Goal: Information Seeking & Learning: Check status

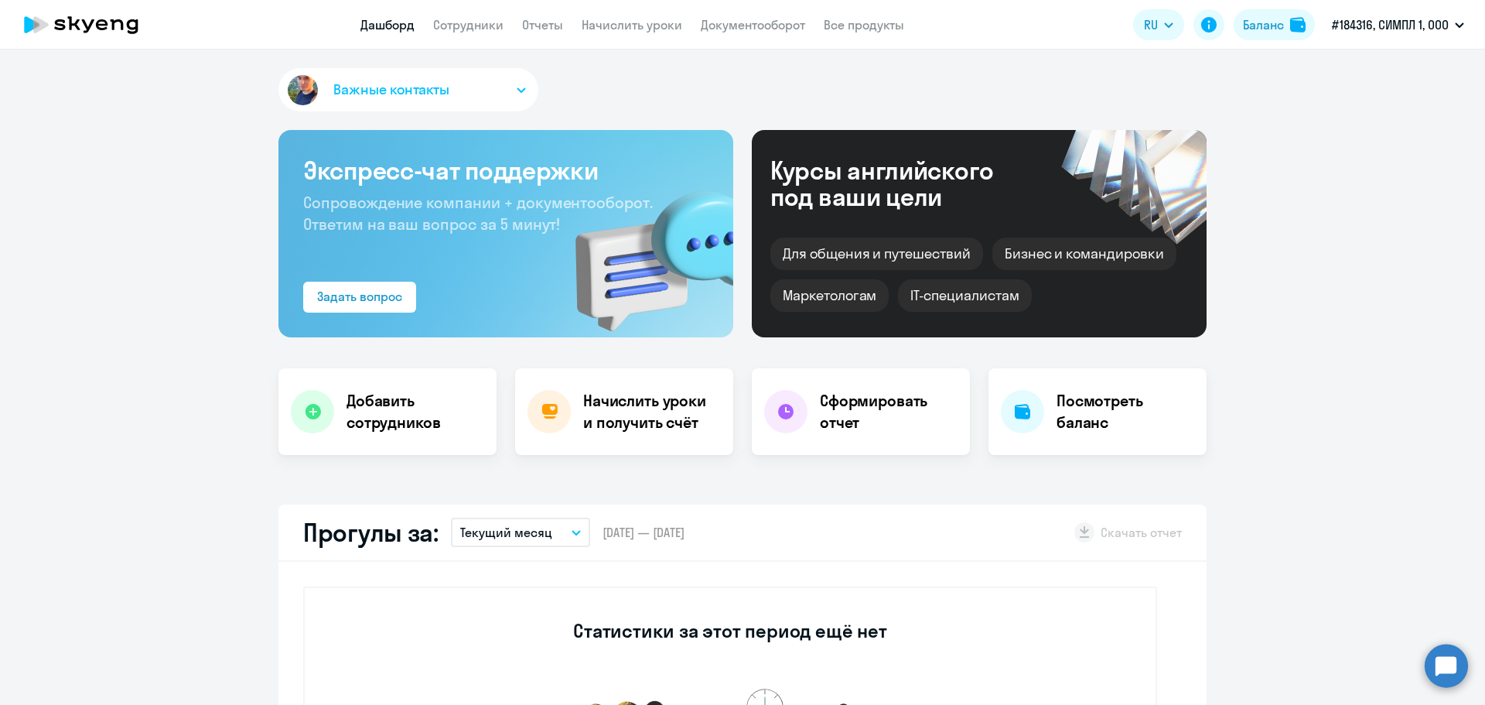
select select "30"
click at [1466, 664] on circle at bounding box center [1446, 665] width 43 height 43
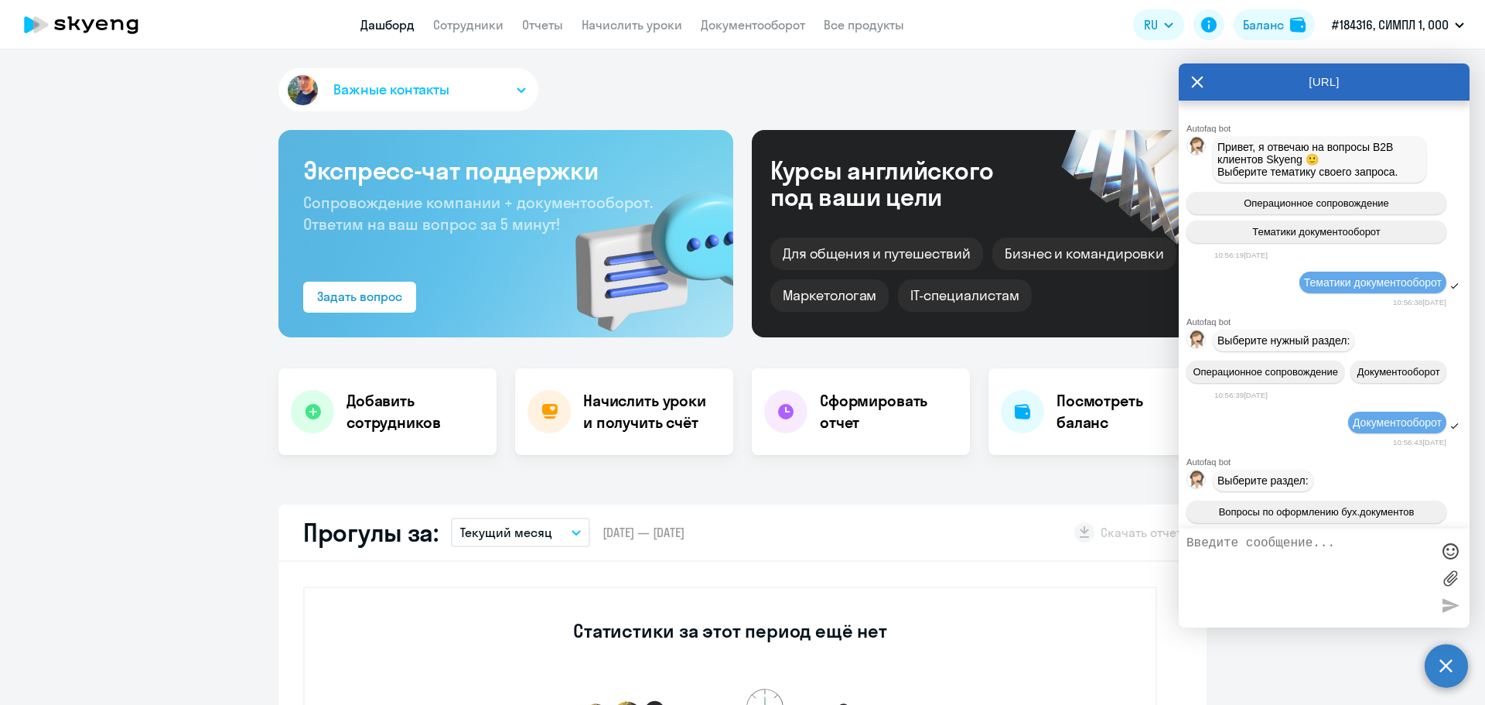
scroll to position [963, 0]
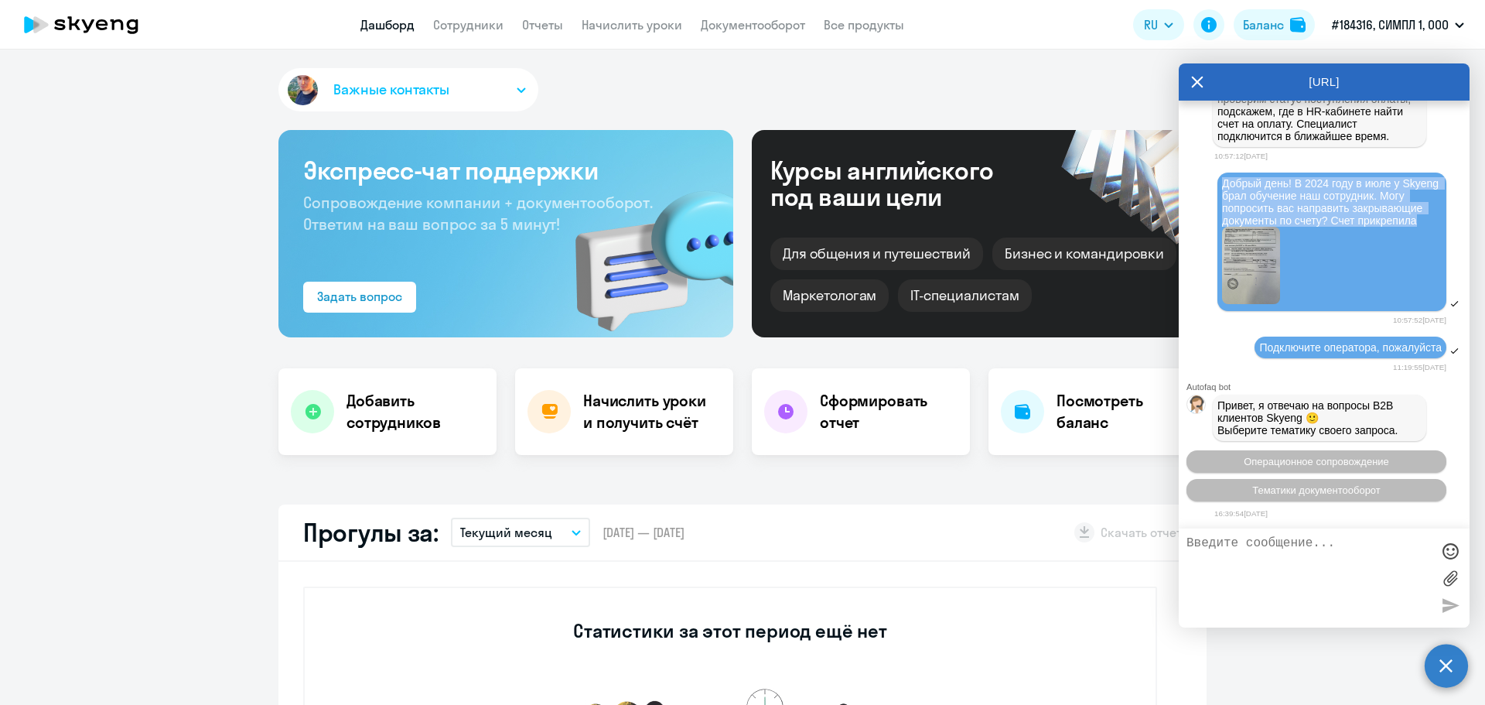
drag, startPoint x: 1282, startPoint y: 282, endPoint x: 1224, endPoint y: 234, distance: 76.4
click at [1224, 234] on div "Добрый день! В 2024 году в июле у Skyeng брал обучение наш сотрудник. Могу попр…" at bounding box center [1332, 241] width 220 height 129
copy span "Добрый день! В 2024 году в июле у Skyeng брал обучение наш сотрудник. Могу попр…"
click at [1243, 304] on img at bounding box center [1251, 265] width 58 height 77
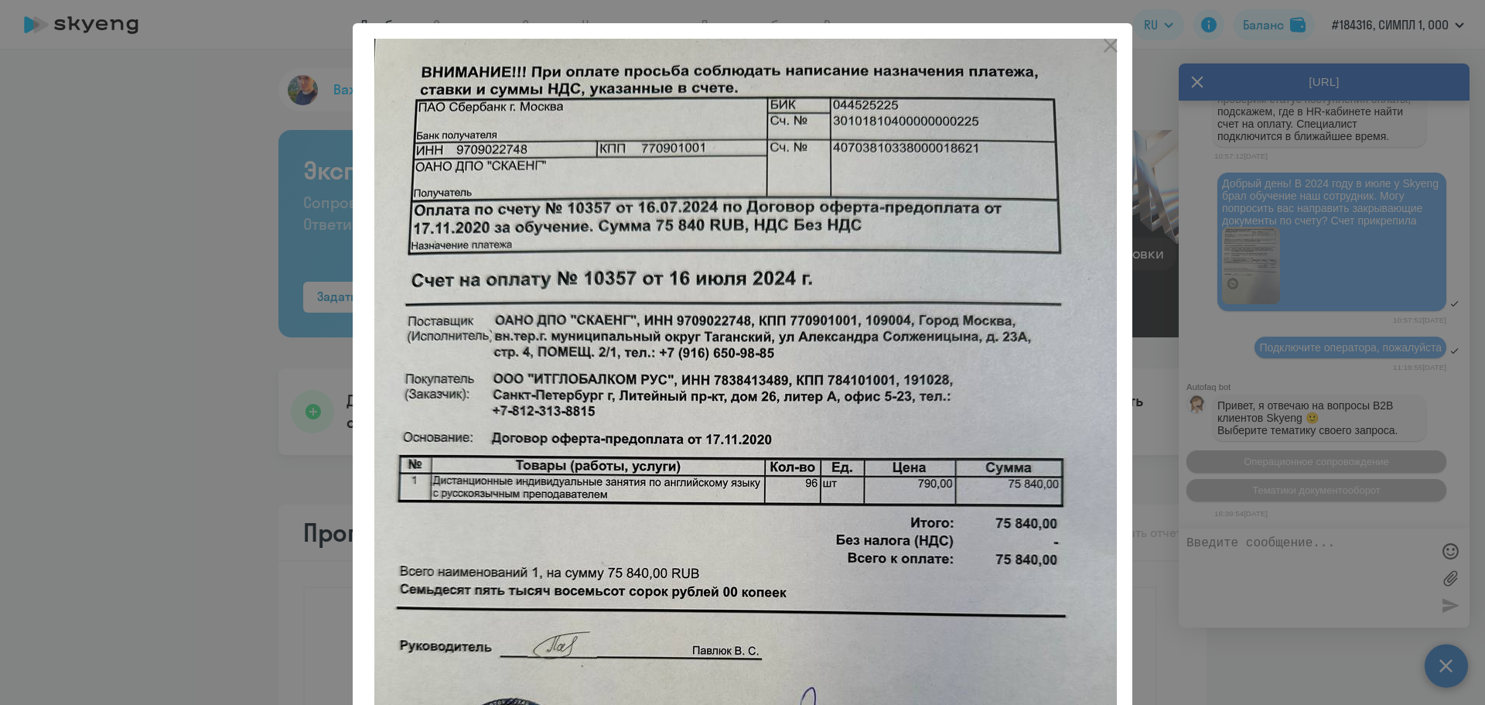
drag, startPoint x: 850, startPoint y: 394, endPoint x: 1241, endPoint y: 350, distance: 393.8
click at [1241, 350] on div at bounding box center [742, 352] width 1485 height 705
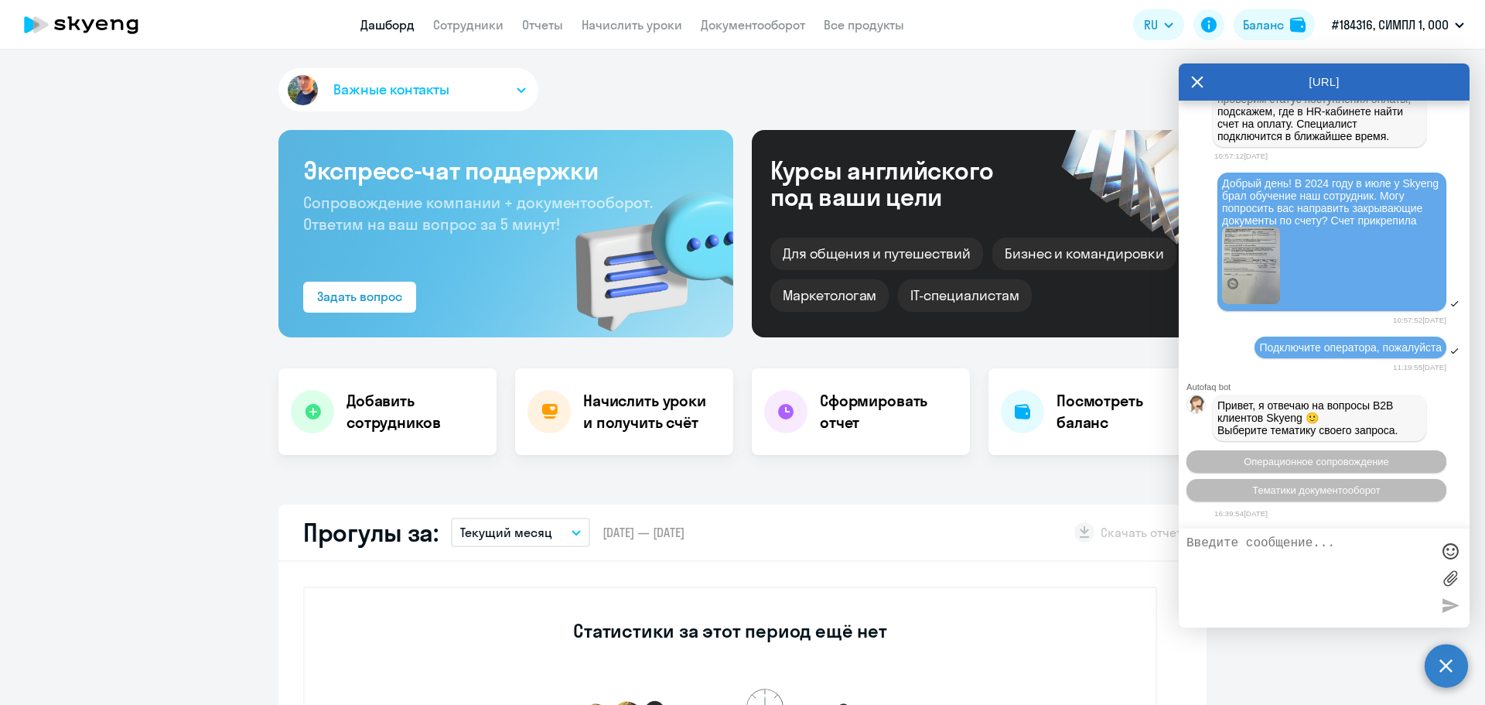
click at [1244, 304] on img at bounding box center [1251, 265] width 58 height 77
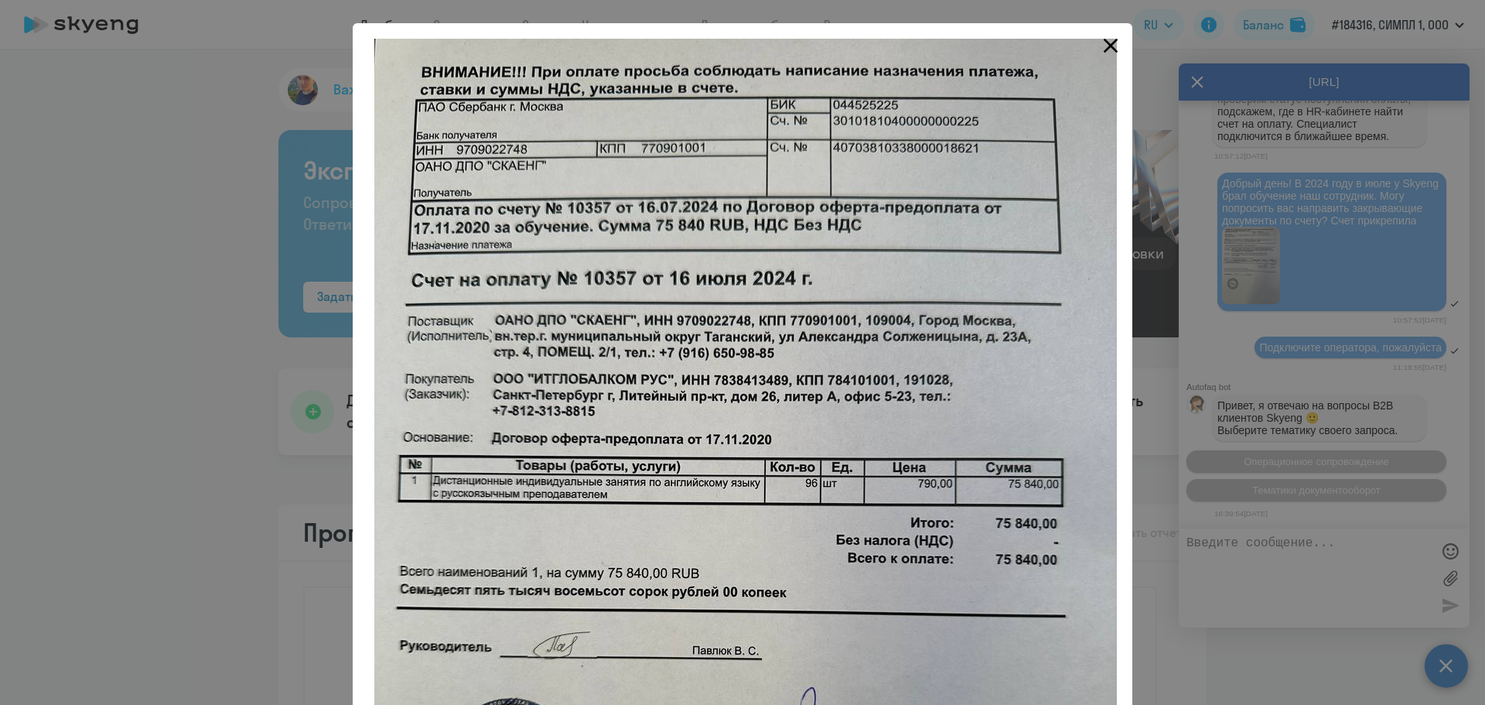
click at [1098, 36] on icon "Close" at bounding box center [1110, 45] width 25 height 25
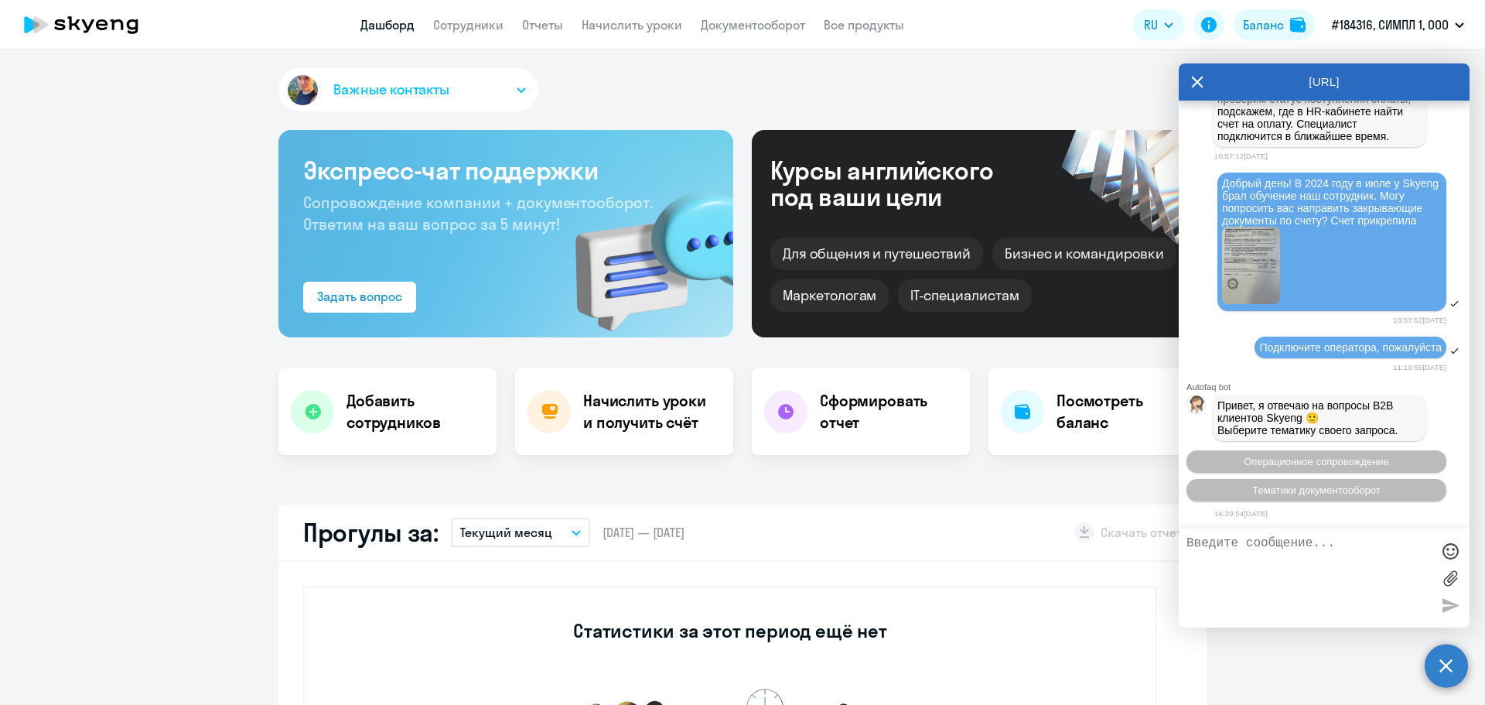
scroll to position [1028, 0]
click at [1442, 655] on circle at bounding box center [1446, 665] width 43 height 43
